Goal: Contribute content: Add original content to the website for others to see

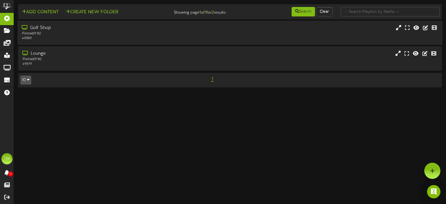
click at [129, 35] on div "Portrait ( 9:16 )" at bounding box center [106, 33] width 169 height 5
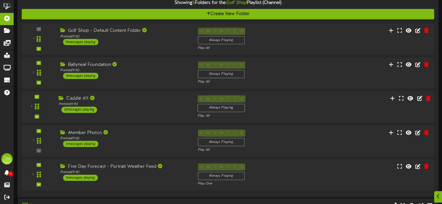
scroll to position [56, 0]
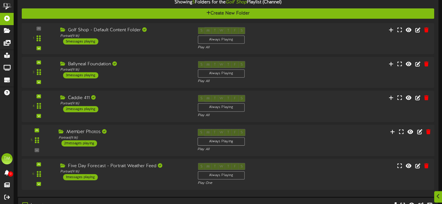
click at [138, 134] on div "Member Photos" at bounding box center [124, 132] width 130 height 6
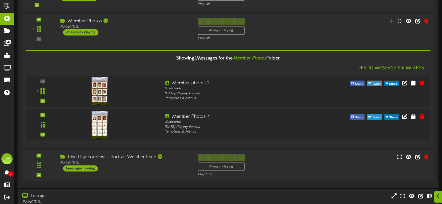
scroll to position [167, 0]
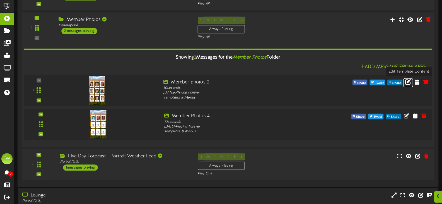
click at [407, 83] on icon at bounding box center [408, 81] width 6 height 6
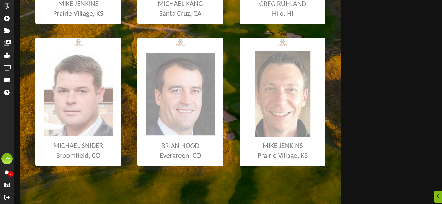
scroll to position [362, 0]
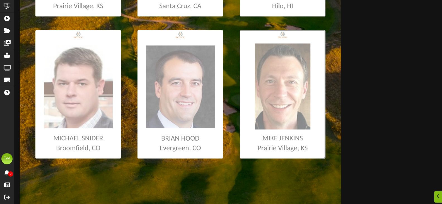
click at [277, 94] on input "file" at bounding box center [3, 94] width 644 height 128
type input "**********"
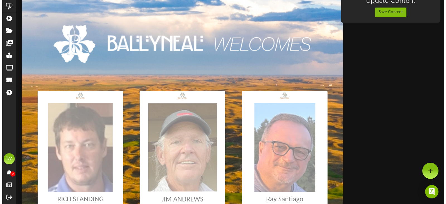
scroll to position [0, 0]
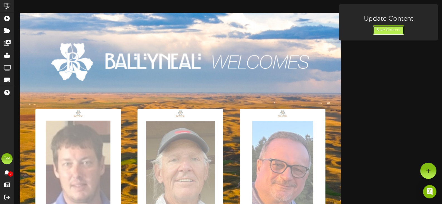
click at [382, 31] on button "Save Content" at bounding box center [388, 29] width 31 height 9
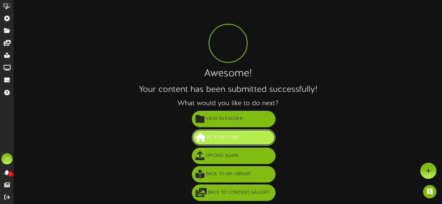
click at [252, 135] on button "Return Home" at bounding box center [234, 137] width 84 height 16
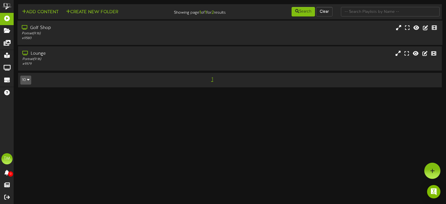
click at [175, 37] on div "# 9580" at bounding box center [106, 38] width 169 height 5
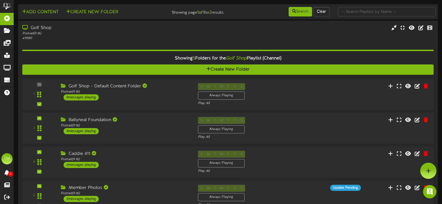
scroll to position [28, 0]
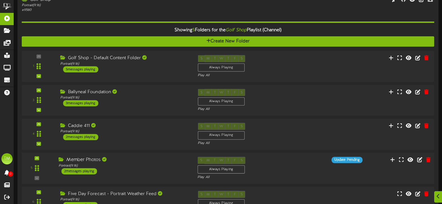
click at [139, 157] on div "Member Photos" at bounding box center [124, 160] width 130 height 6
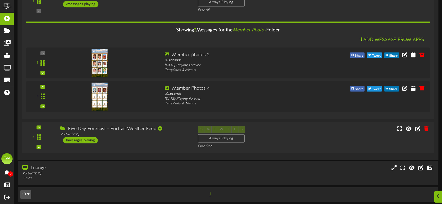
scroll to position [195, 0]
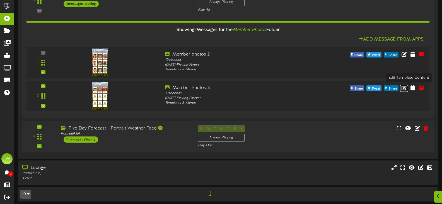
click at [406, 89] on icon at bounding box center [403, 87] width 5 height 5
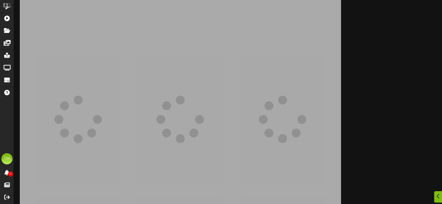
scroll to position [56, 0]
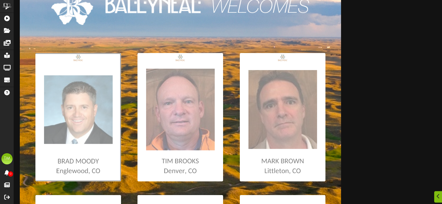
type input "**********"
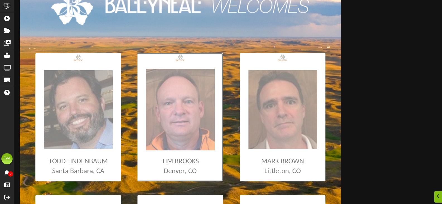
type input "**********"
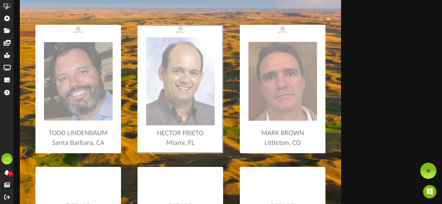
scroll to position [84, 0]
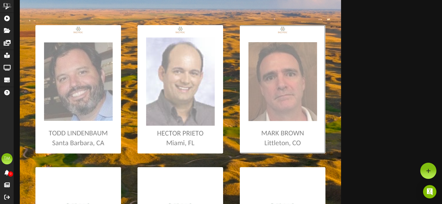
click at [266, 103] on input "file" at bounding box center [3, 89] width 644 height 128
type input "**********"
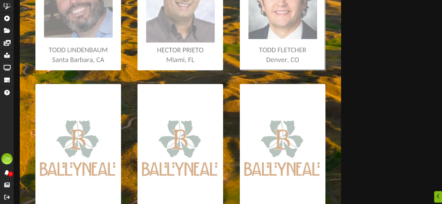
scroll to position [195, 0]
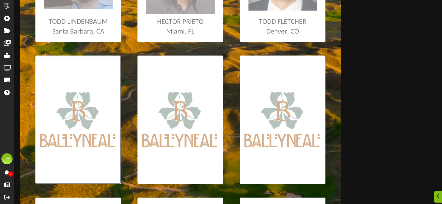
type input "**********"
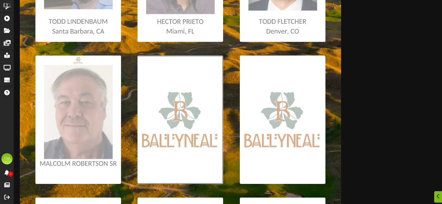
type input "**********"
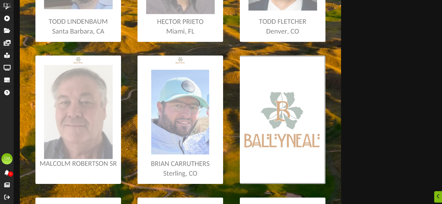
click at [276, 97] on input "file" at bounding box center [3, 119] width 644 height 128
type input "**********"
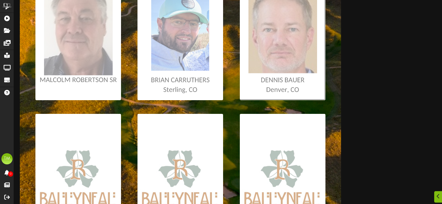
scroll to position [334, 0]
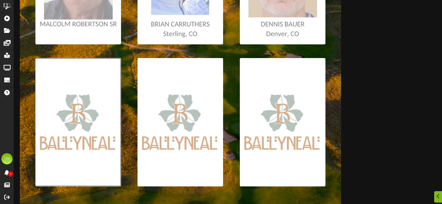
type input "**********"
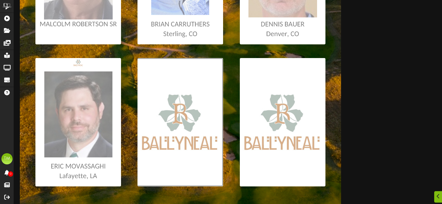
type input "**********"
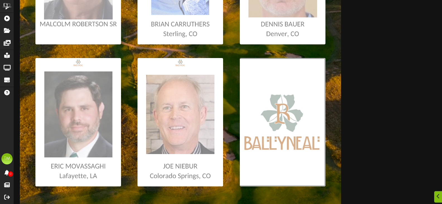
click at [276, 137] on input "file" at bounding box center [3, 122] width 644 height 128
type input "**********"
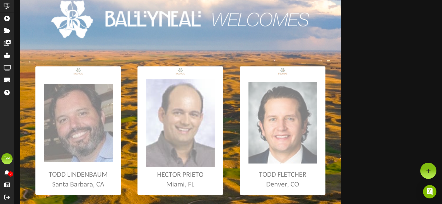
scroll to position [0, 0]
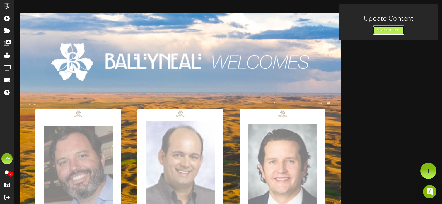
click at [378, 28] on button "Save Content" at bounding box center [388, 29] width 31 height 9
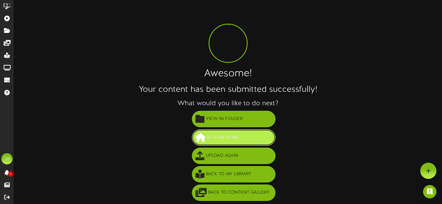
click at [246, 141] on button "Return Home" at bounding box center [234, 137] width 84 height 16
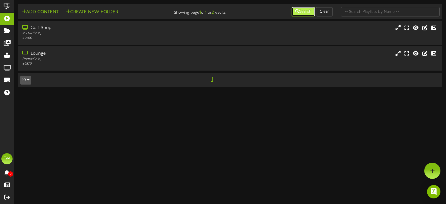
click at [299, 13] on button "Search" at bounding box center [303, 11] width 23 height 9
click at [45, 13] on button "Add Content" at bounding box center [40, 12] width 40 height 7
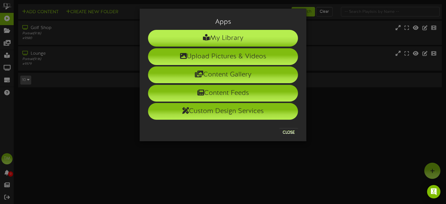
click at [213, 38] on li "My Library" at bounding box center [223, 38] width 150 height 17
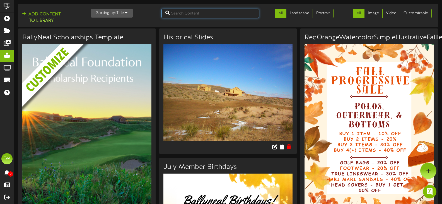
click at [222, 15] on input "text" at bounding box center [210, 13] width 98 height 9
type input "member"
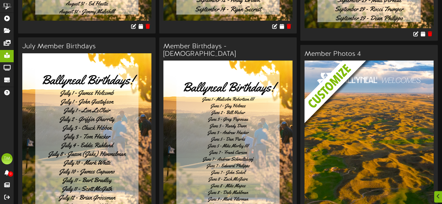
scroll to position [484, 0]
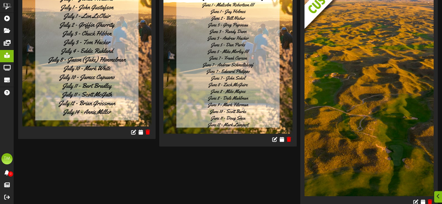
click at [379, 60] on img at bounding box center [368, 81] width 129 height 230
click at [422, 198] on icon at bounding box center [422, 201] width 5 height 6
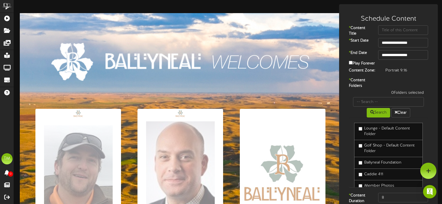
scroll to position [16, 0]
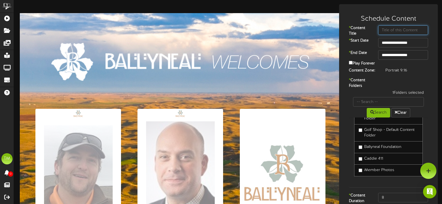
click at [391, 30] on input "text" at bounding box center [403, 29] width 50 height 9
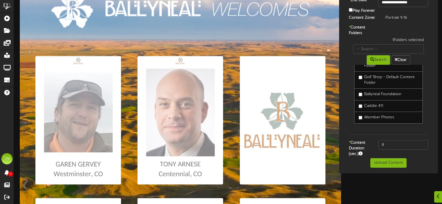
scroll to position [56, 0]
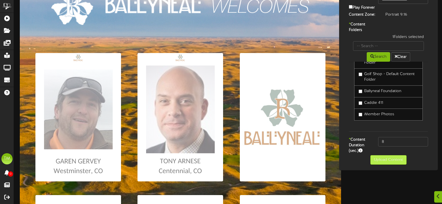
type input "member photos 4"
click at [390, 164] on button "Upload Content" at bounding box center [388, 159] width 36 height 9
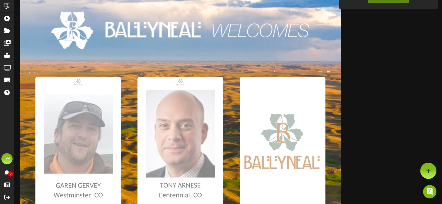
scroll to position [0, 0]
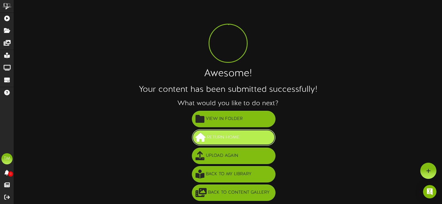
click at [247, 138] on button "Return Home" at bounding box center [234, 137] width 84 height 16
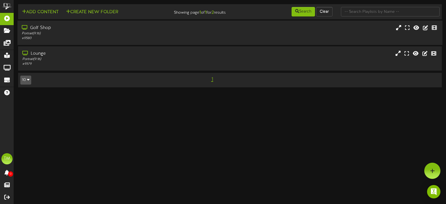
click at [57, 39] on div "# 9580" at bounding box center [106, 38] width 169 height 5
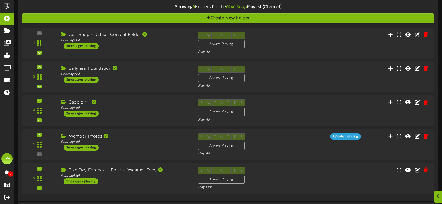
scroll to position [56, 0]
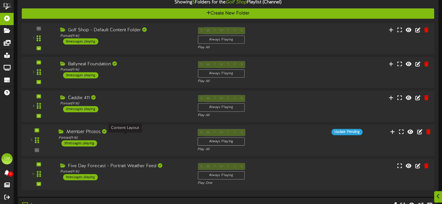
click at [139, 137] on div "Portrait ( 9:16 )" at bounding box center [124, 137] width 130 height 5
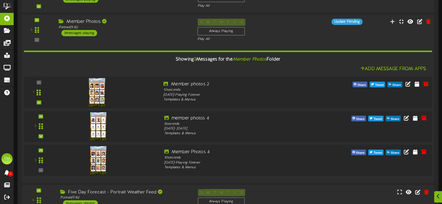
scroll to position [167, 0]
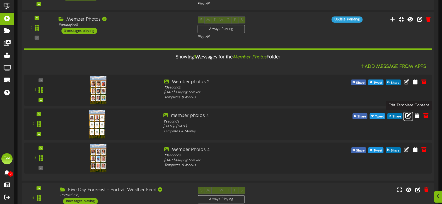
click at [409, 117] on icon at bounding box center [408, 115] width 6 height 6
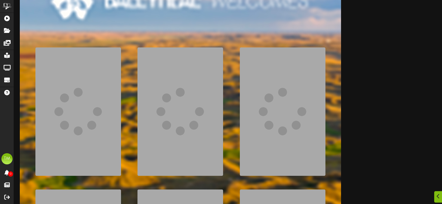
scroll to position [84, 0]
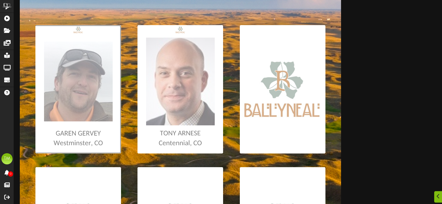
type input "**********"
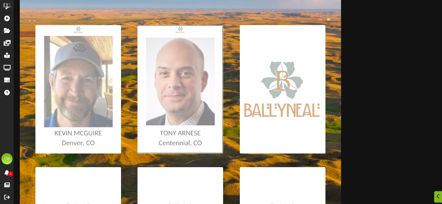
type input "**********"
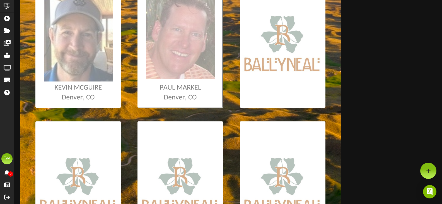
scroll to position [0, 0]
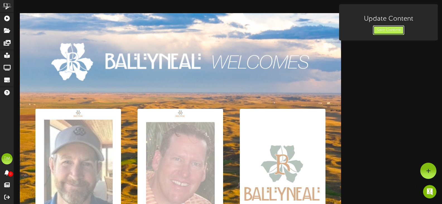
click at [379, 31] on button "Save Content" at bounding box center [388, 29] width 31 height 9
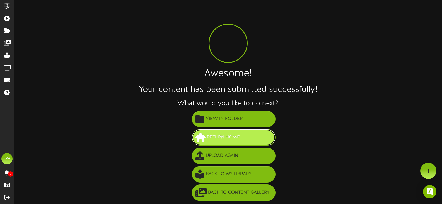
click at [256, 135] on button "Return Home" at bounding box center [234, 137] width 84 height 16
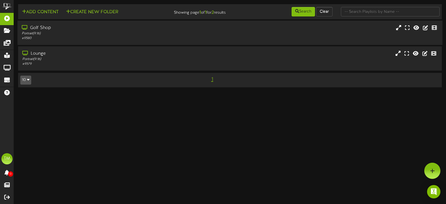
click at [115, 33] on div "Portrait ( 9:16 )" at bounding box center [106, 33] width 169 height 5
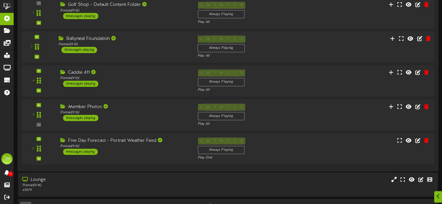
scroll to position [96, 0]
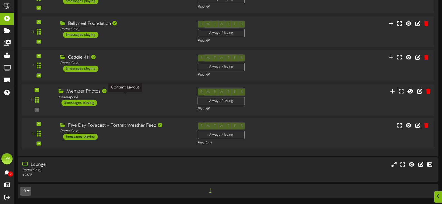
click at [136, 95] on div "Portrait ( 9:16 )" at bounding box center [124, 97] width 130 height 5
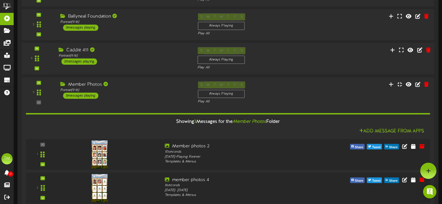
scroll to position [96, 0]
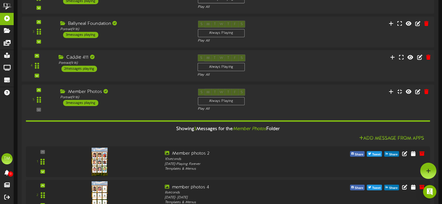
click at [132, 70] on div "Caddie 411 Portrait ( 9:16 ) 2 messages playing" at bounding box center [123, 63] width 139 height 18
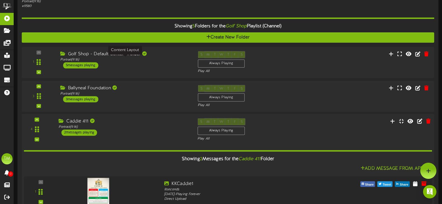
scroll to position [12, 0]
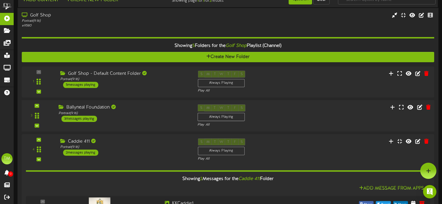
click at [133, 108] on div "Ballyneal Foundation" at bounding box center [124, 107] width 130 height 6
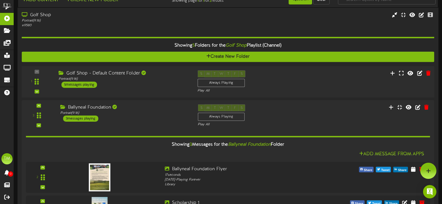
click at [137, 81] on div "Golf Shop - Default Content Folder Portrait ( 9:16 ) 5 messages playing" at bounding box center [123, 79] width 139 height 18
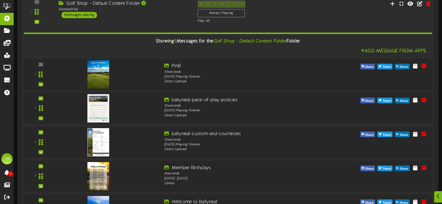
scroll to position [96, 0]
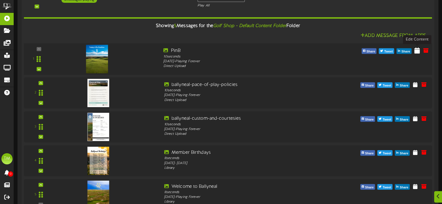
click at [418, 50] on icon at bounding box center [417, 50] width 6 height 6
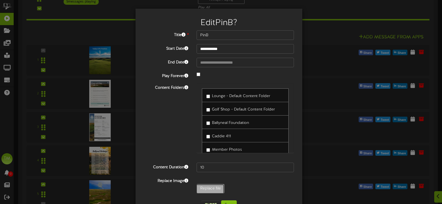
type input "**********"
type input "PinC"
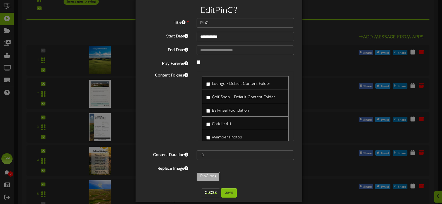
scroll to position [19, 0]
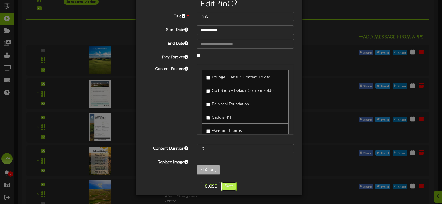
click at [233, 186] on button "Save" at bounding box center [229, 185] width 16 height 9
